Goal: Information Seeking & Learning: Stay updated

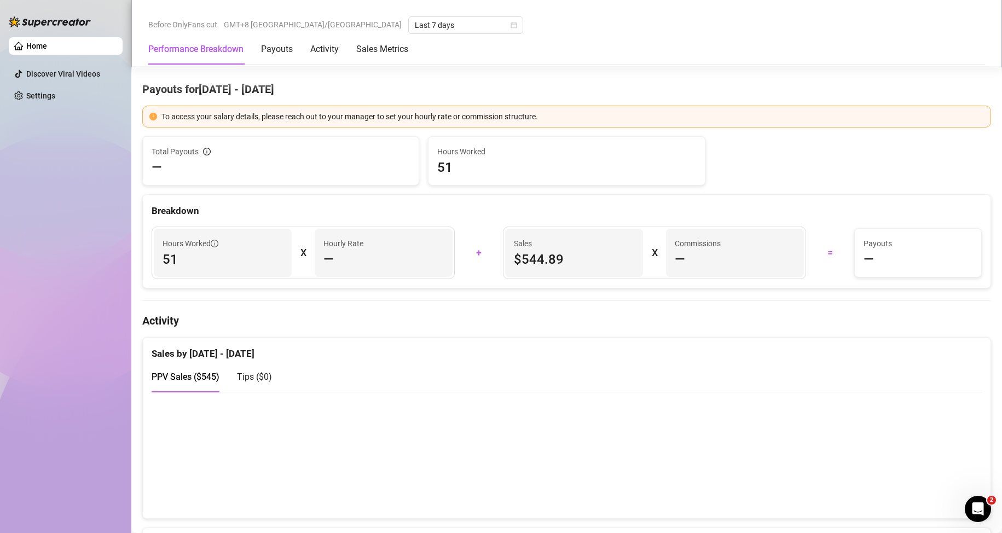
scroll to position [493, 0]
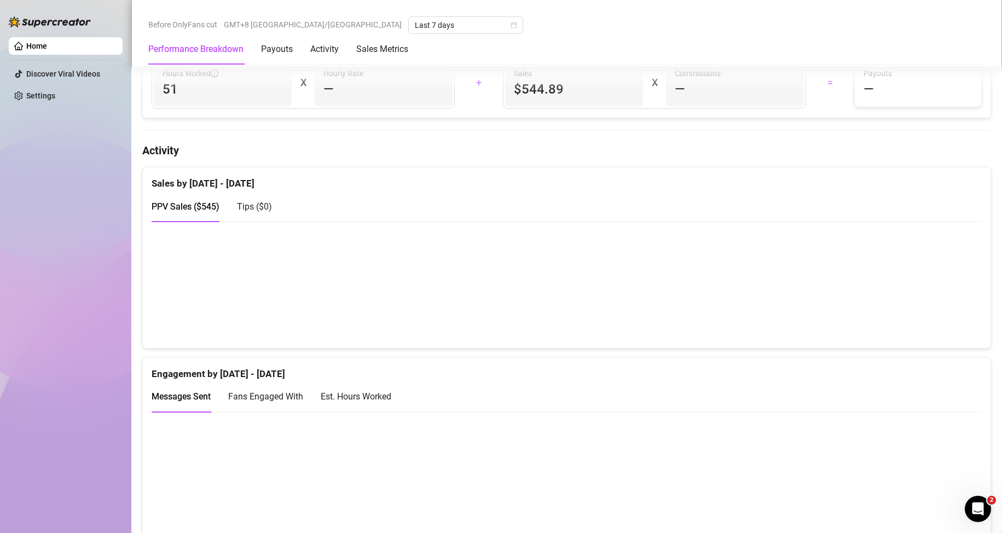
click at [927, 321] on canvas at bounding box center [562, 284] width 821 height 109
click at [479, 369] on div "Engagement by [DATE] - [DATE]" at bounding box center [567, 370] width 830 height 24
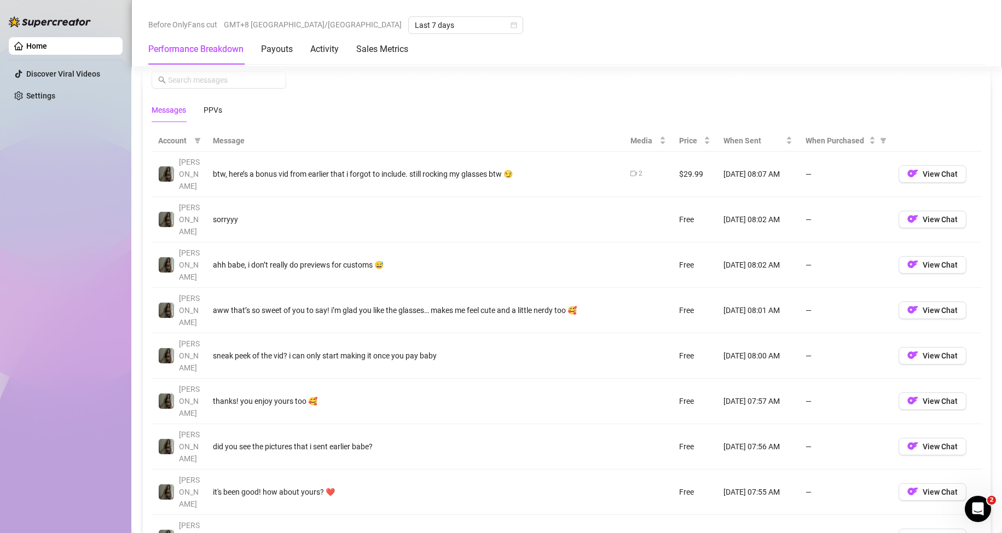
scroll to position [1040, 0]
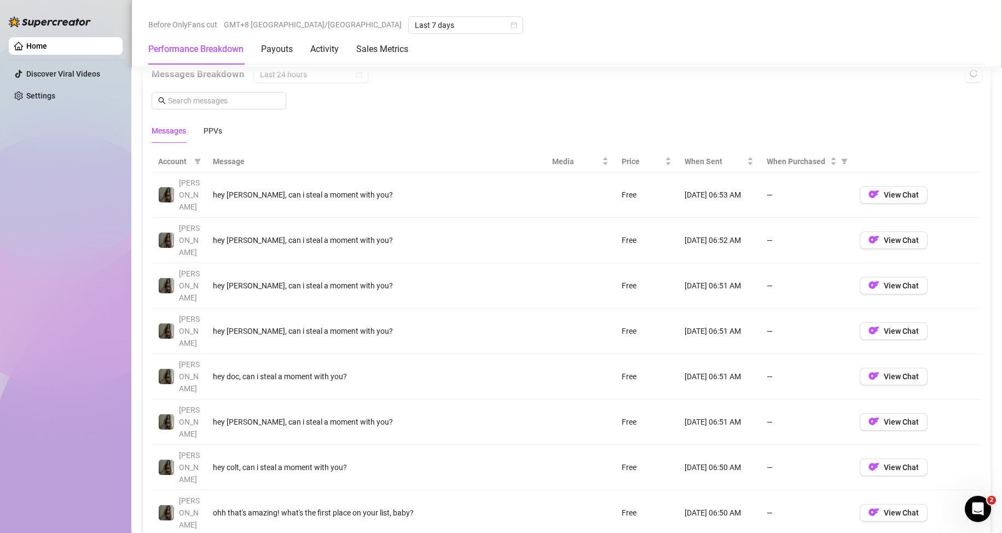
scroll to position [930, 0]
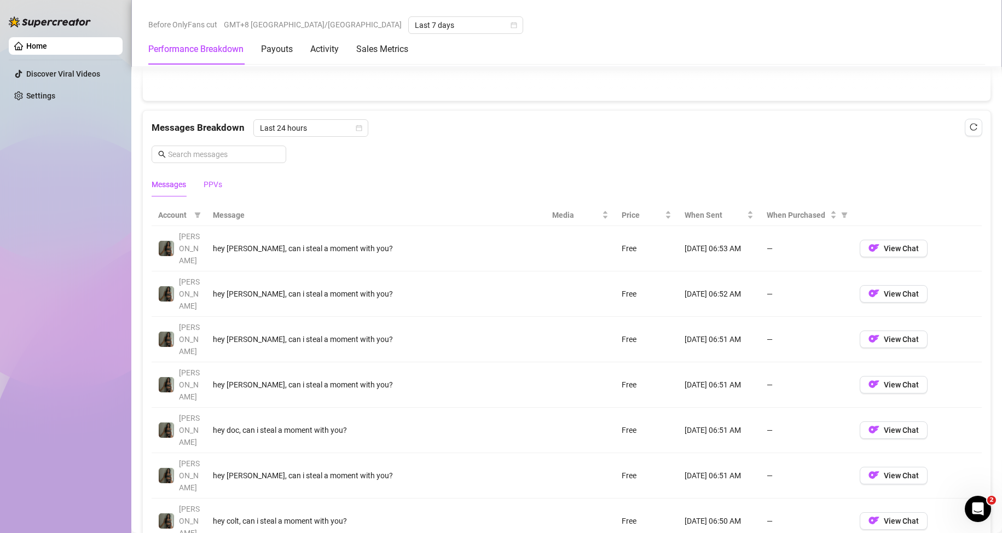
click at [216, 186] on div "PPVs" at bounding box center [213, 184] width 19 height 12
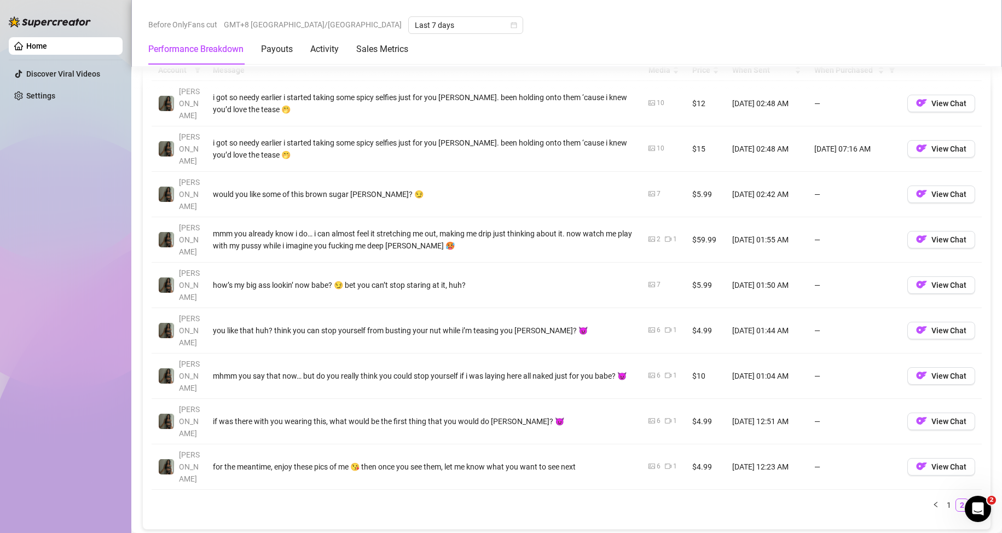
scroll to position [1095, 0]
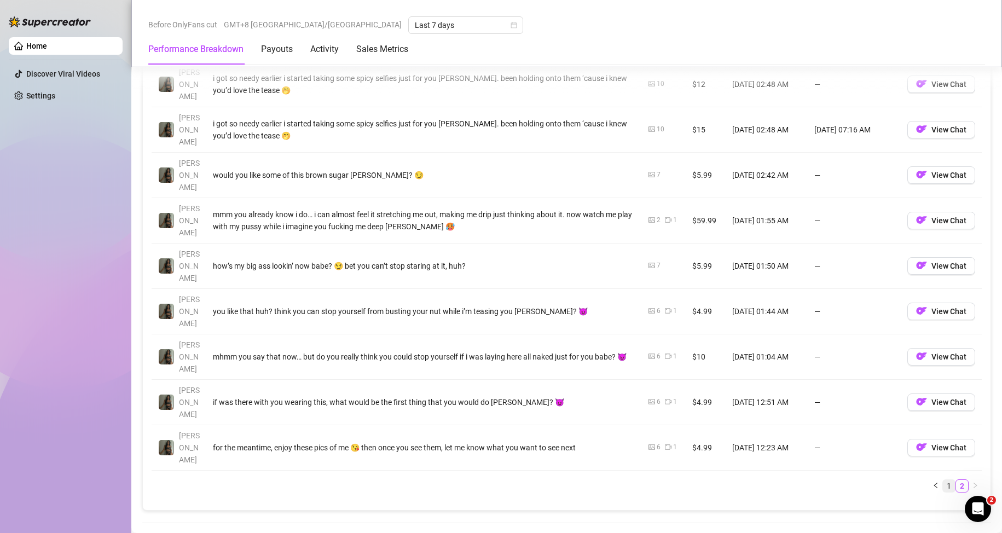
click at [943, 480] on link "1" at bounding box center [949, 486] width 12 height 12
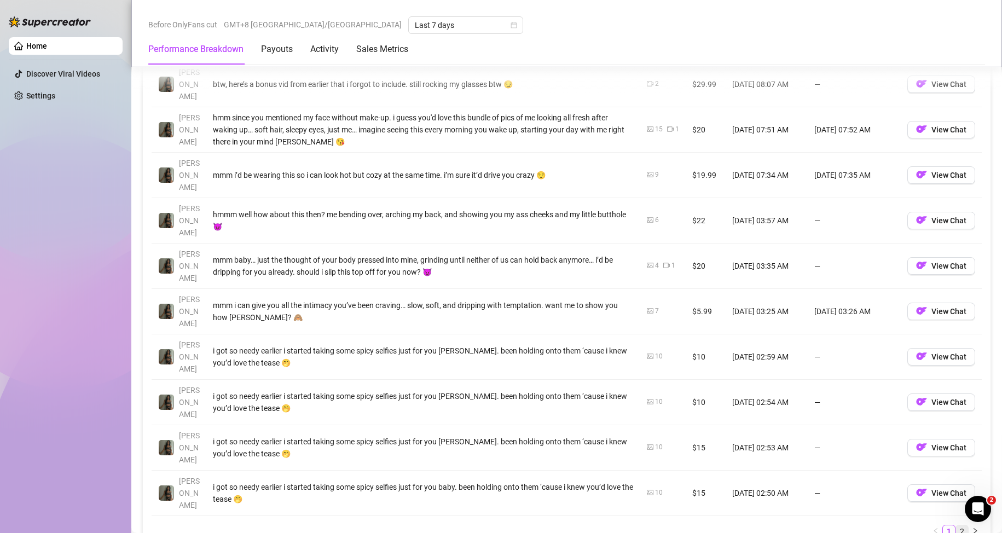
click at [956, 525] on link "2" at bounding box center [962, 531] width 12 height 12
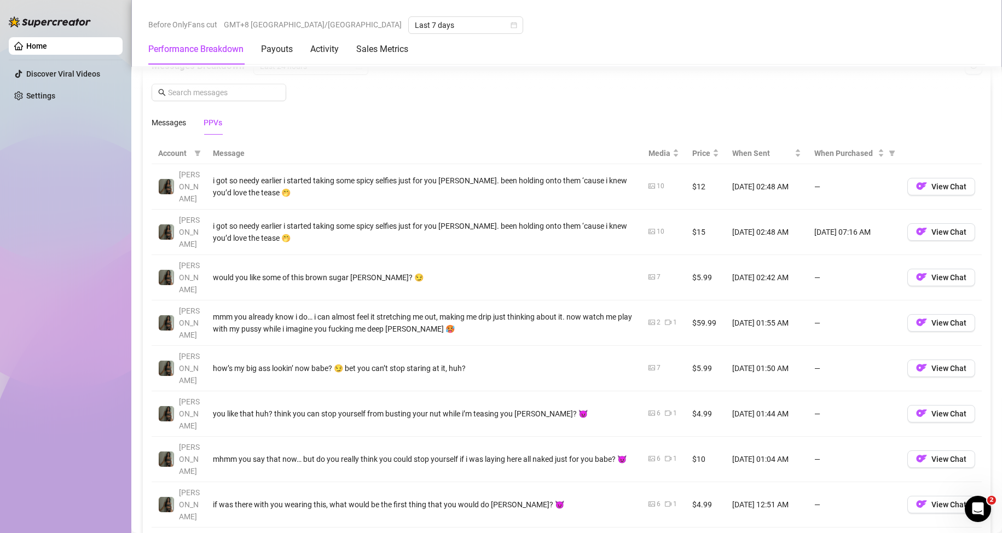
scroll to position [930, 0]
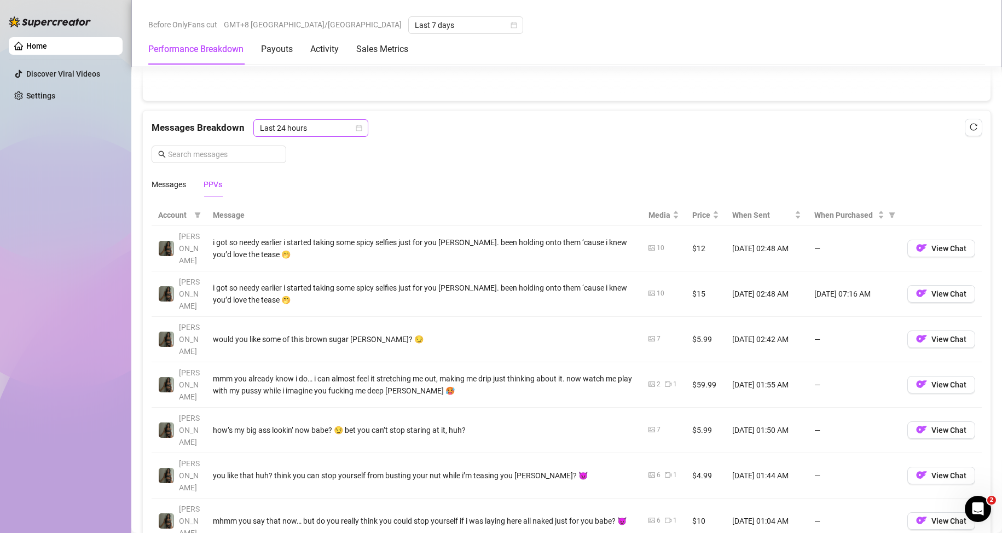
click at [300, 134] on span "Last 24 hours" at bounding box center [311, 128] width 102 height 16
click at [299, 167] on div "Last Week" at bounding box center [309, 167] width 97 height 12
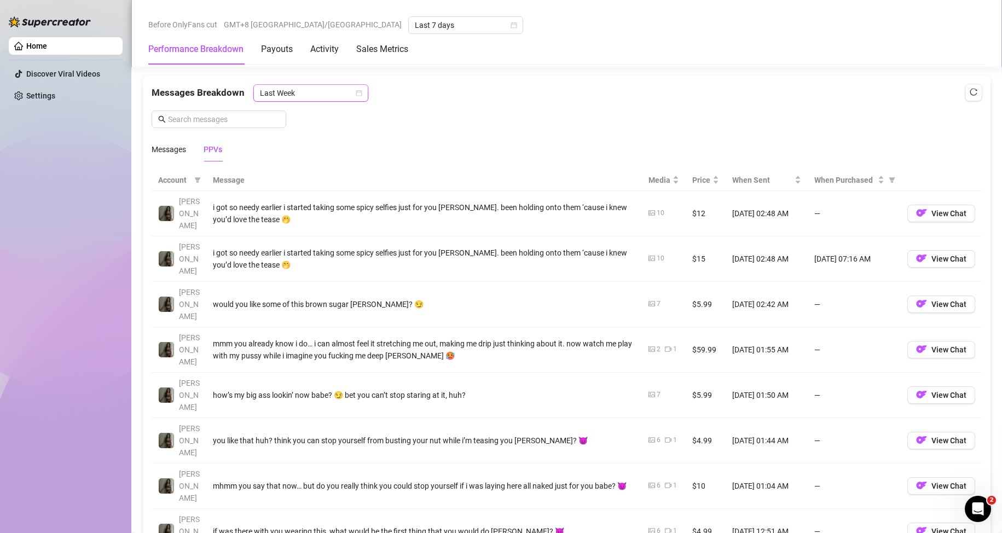
scroll to position [985, 0]
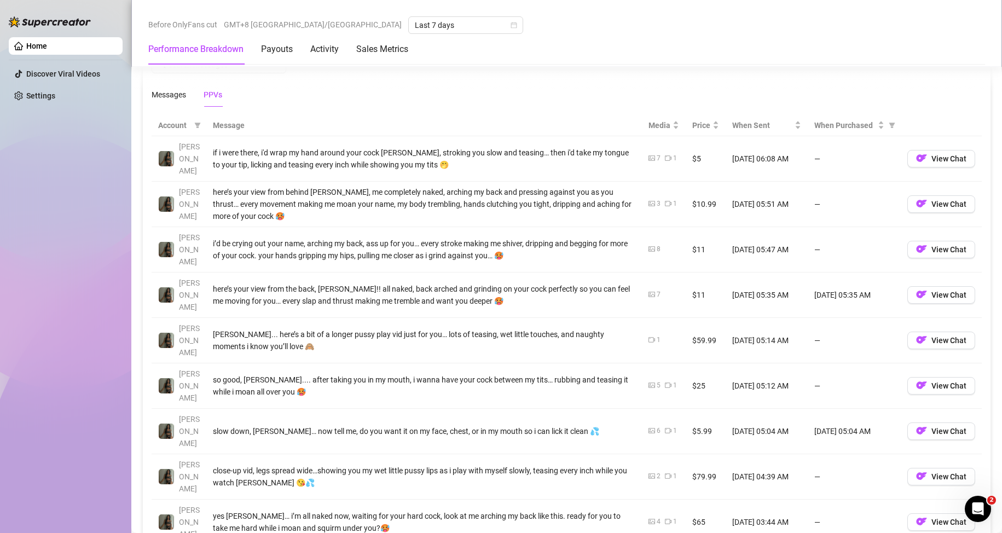
scroll to position [1040, 0]
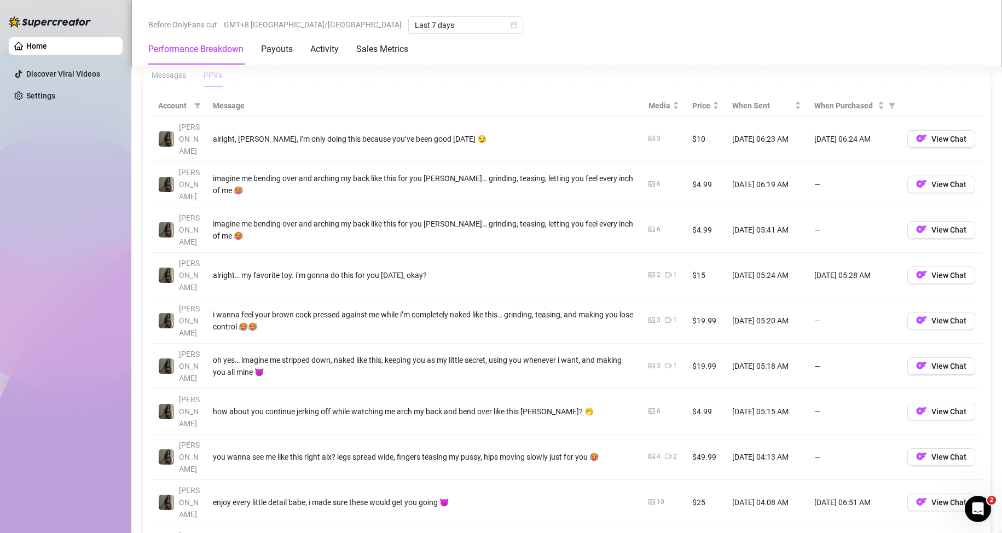
drag, startPoint x: 635, startPoint y: 516, endPoint x: 663, endPoint y: 502, distance: 31.8
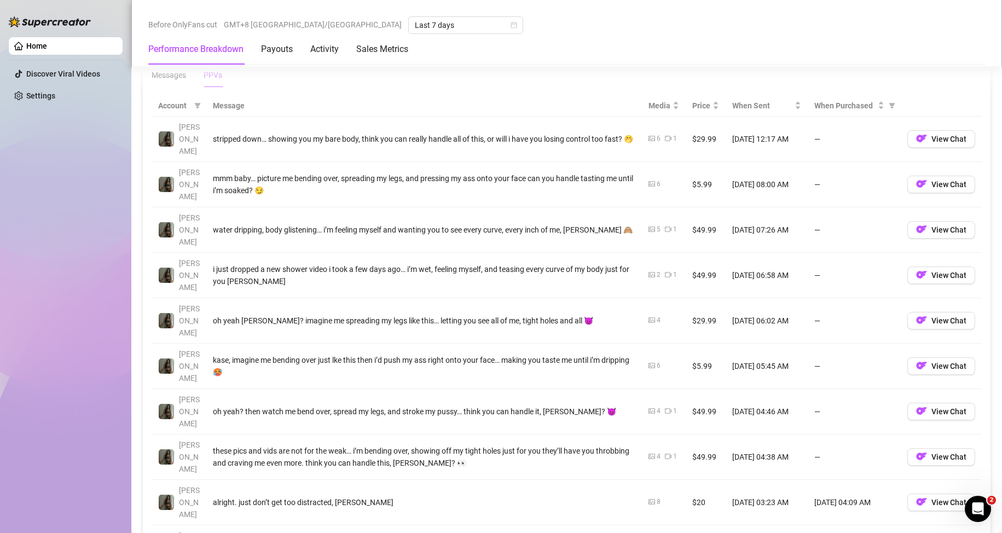
drag, startPoint x: 915, startPoint y: 464, endPoint x: 905, endPoint y: 492, distance: 29.6
click at [905, 492] on div "Total Sales $544.89 Active Chats 395 Messages Sent 1611 Performance by OnlyFans…" at bounding box center [566, 194] width 849 height 2188
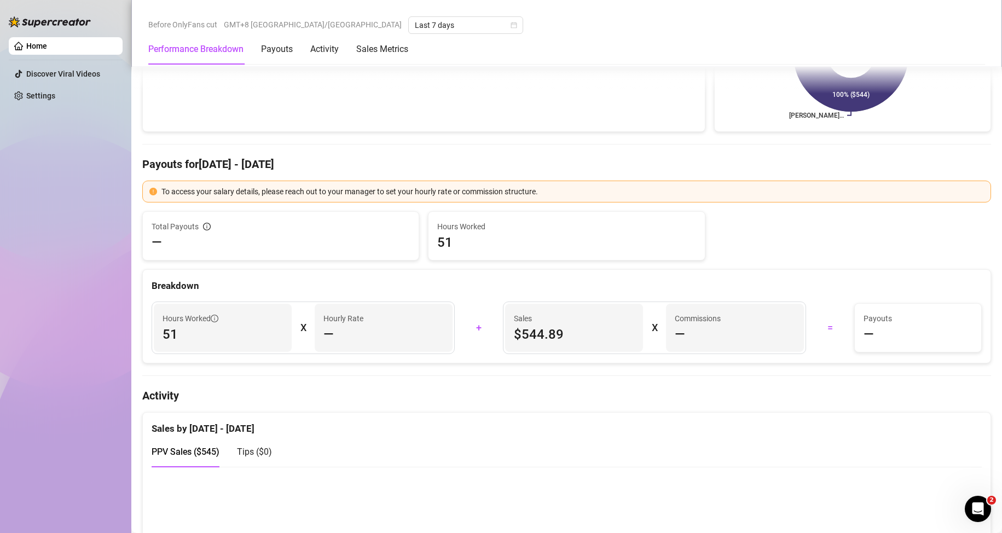
scroll to position [0, 0]
